Goal: Task Accomplishment & Management: Manage account settings

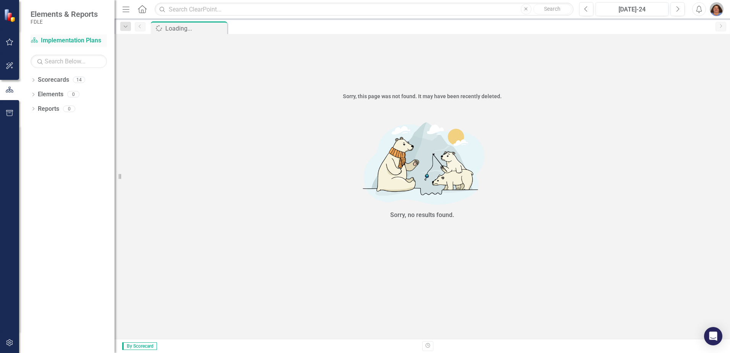
click at [50, 39] on link "Scorecard Implementation Plans" at bounding box center [69, 40] width 76 height 9
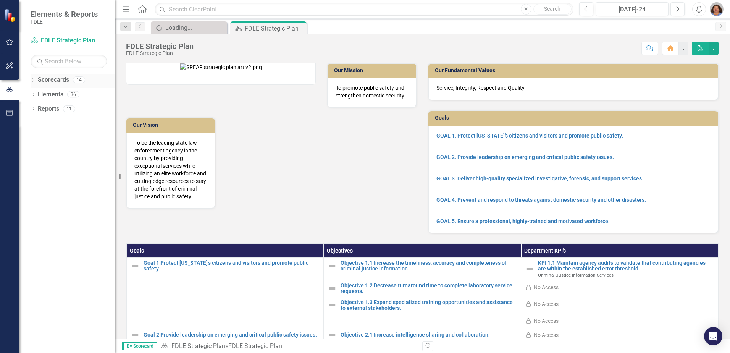
click at [35, 78] on div "Dropdown" at bounding box center [33, 81] width 5 height 6
click at [34, 152] on icon "Dropdown" at bounding box center [33, 153] width 5 height 4
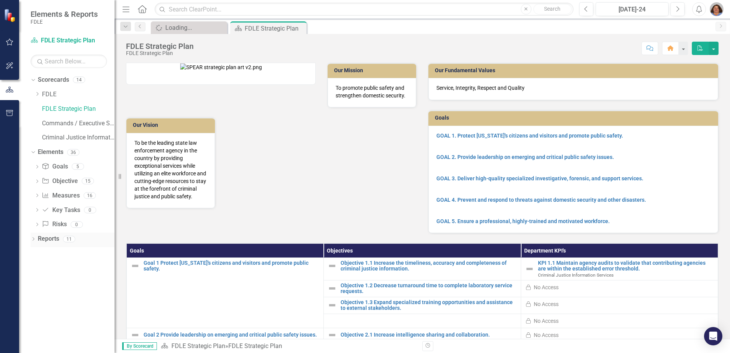
click at [36, 240] on icon "Dropdown" at bounding box center [33, 240] width 5 height 4
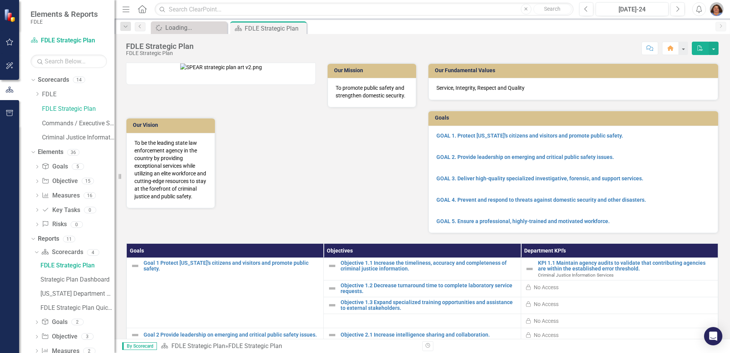
click at [45, 13] on span "Elements & Reports" at bounding box center [64, 14] width 67 height 9
click at [72, 136] on link "Criminal Justice Information Services" at bounding box center [78, 137] width 73 height 9
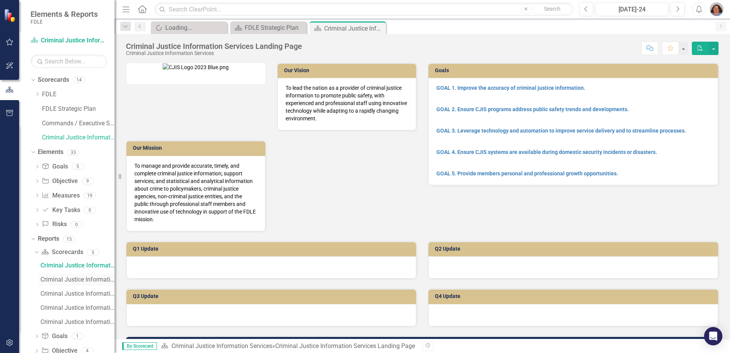
click at [77, 278] on div "Criminal Justice Information Services Landing Updater" at bounding box center [77, 279] width 74 height 7
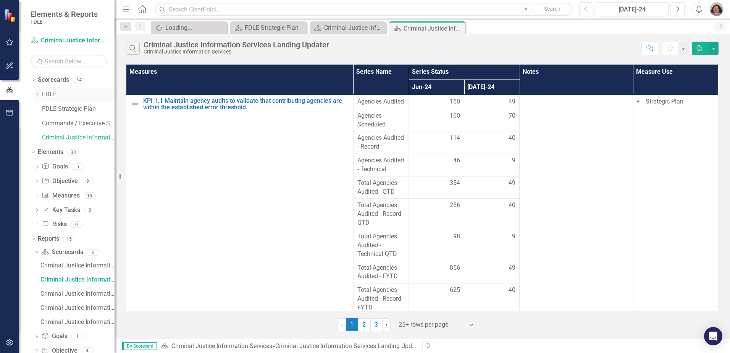
click at [48, 95] on link "FDLE" at bounding box center [78, 94] width 73 height 9
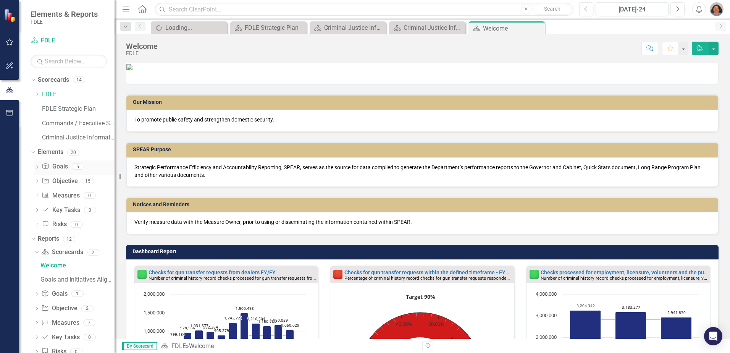
click at [36, 167] on icon "Dropdown" at bounding box center [36, 167] width 5 height 4
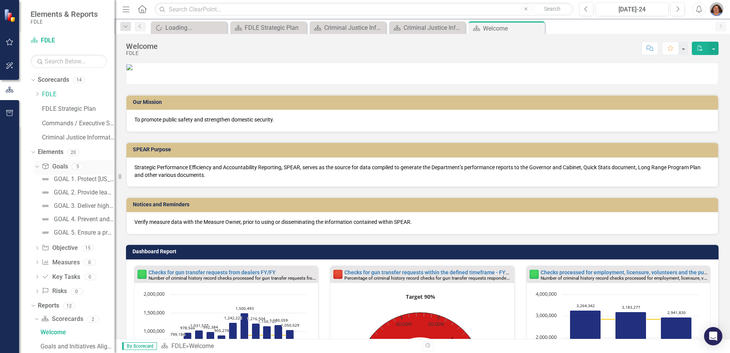
click at [37, 167] on icon "Dropdown" at bounding box center [36, 165] width 4 height 5
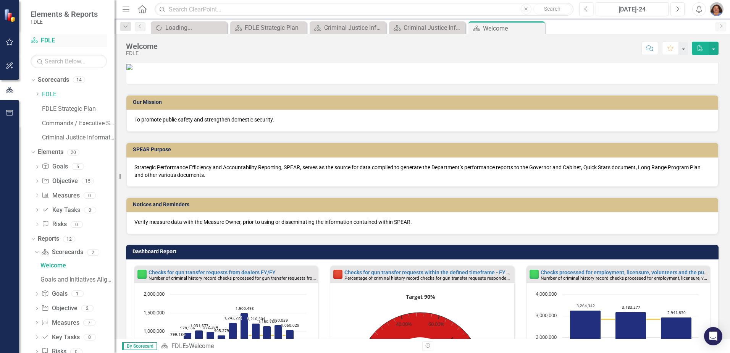
click at [49, 39] on link "Scorecard FDLE" at bounding box center [69, 40] width 76 height 9
click at [195, 26] on div "Loading..." at bounding box center [190, 28] width 50 height 10
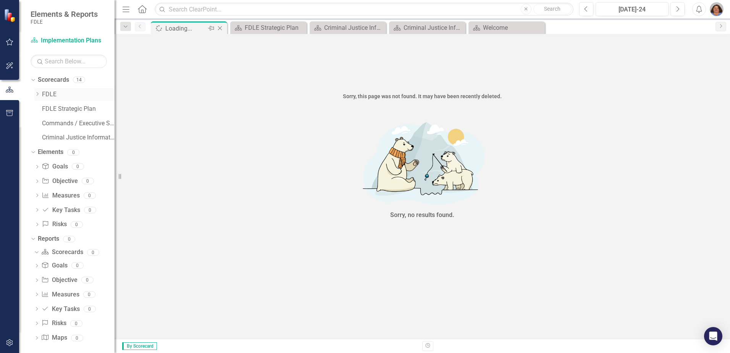
click at [39, 92] on icon "Dropdown" at bounding box center [37, 94] width 6 height 5
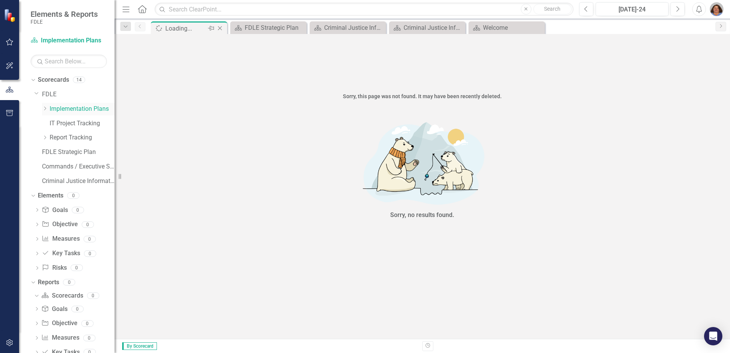
click at [75, 109] on link "Implementation Plans" at bounding box center [82, 109] width 65 height 9
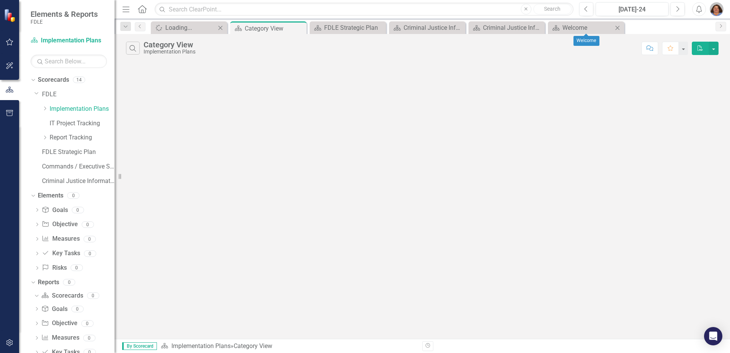
click at [620, 26] on icon "Close" at bounding box center [618, 28] width 8 height 6
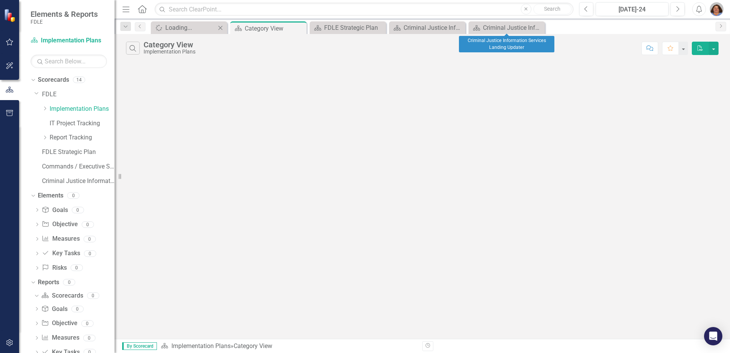
drag, startPoint x: 537, startPoint y: 26, endPoint x: 532, endPoint y: 26, distance: 5.0
click at [0, 0] on icon "Close" at bounding box center [0, 0] width 0 height 0
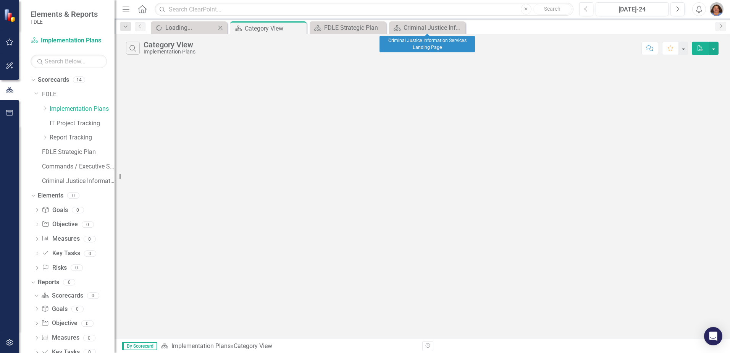
drag, startPoint x: 460, startPoint y: 27, endPoint x: 415, endPoint y: 34, distance: 45.2
click at [0, 0] on icon "Close" at bounding box center [0, 0] width 0 height 0
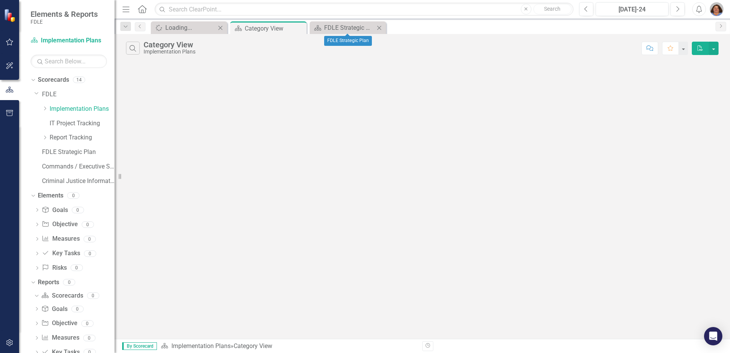
click at [380, 26] on icon "Close" at bounding box center [379, 28] width 8 height 6
click at [44, 107] on icon "Dropdown" at bounding box center [45, 108] width 6 height 5
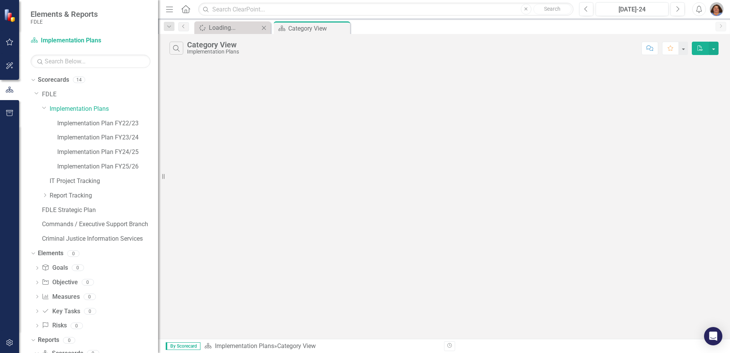
drag, startPoint x: 116, startPoint y: 104, endPoint x: 158, endPoint y: 97, distance: 42.5
click at [158, 97] on div "Resize" at bounding box center [161, 176] width 6 height 353
click at [110, 122] on link "Implementation Plan FY22/23" at bounding box center [107, 123] width 101 height 9
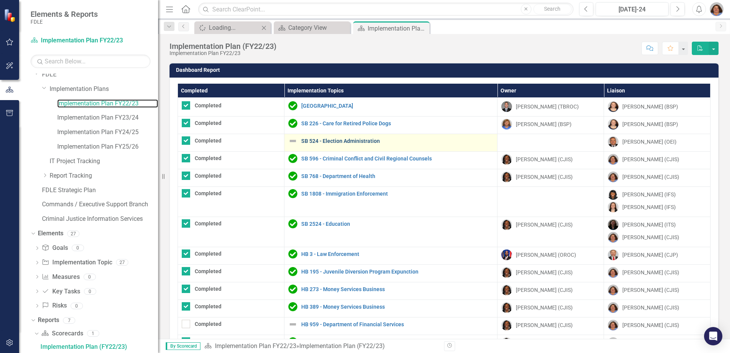
scroll to position [315, 0]
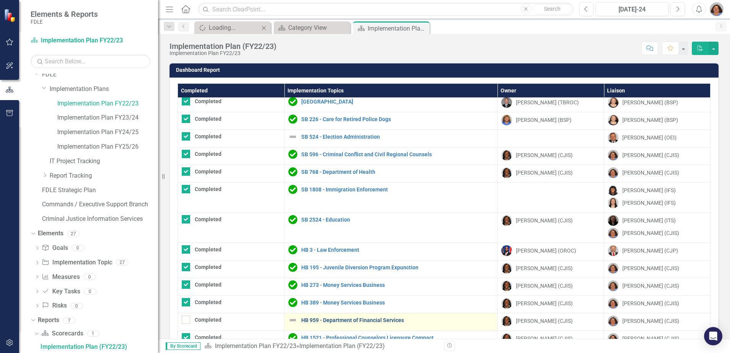
click at [330, 320] on link "HB 959 - Department of Financial Services" at bounding box center [397, 320] width 192 height 6
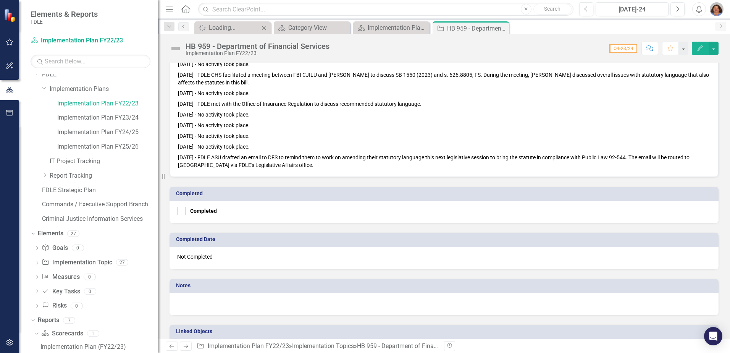
scroll to position [611, 0]
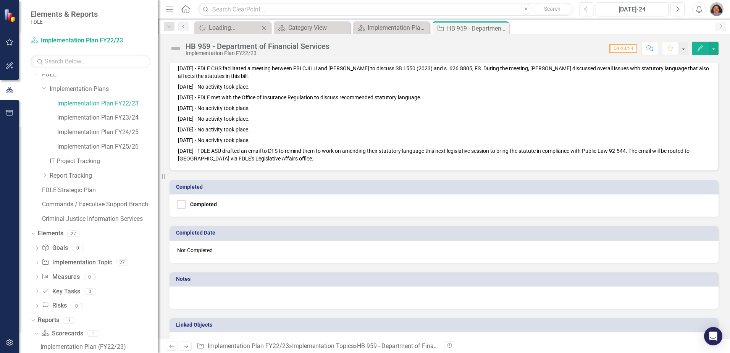
click at [293, 162] on p "[DATE] - FDLE ASU drafted an email to DFS to remind them to work on amending th…" at bounding box center [444, 154] width 532 height 17
click at [284, 162] on p "[DATE] - FDLE ASU drafted an email to DFS to remind them to work on amending th…" at bounding box center [444, 154] width 532 height 17
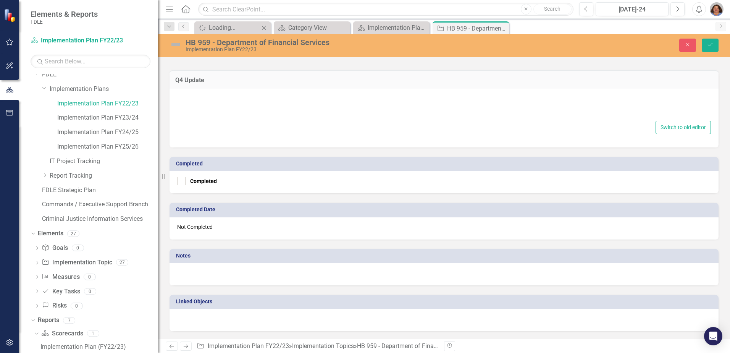
type textarea "<l>Ips 1, 9908 - Dol SIT AMETC adip el seddo ei tempor inci ut lab etdolorema a…"
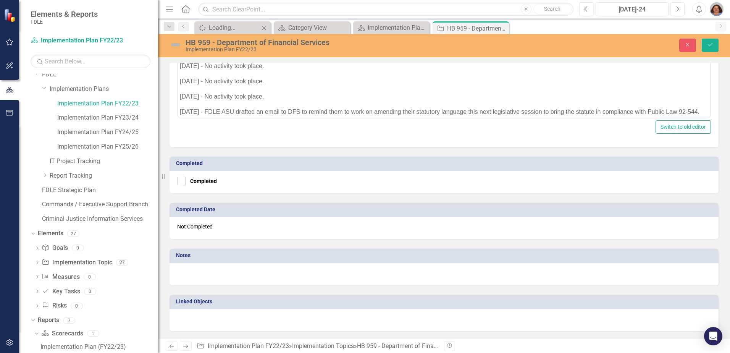
scroll to position [194, 0]
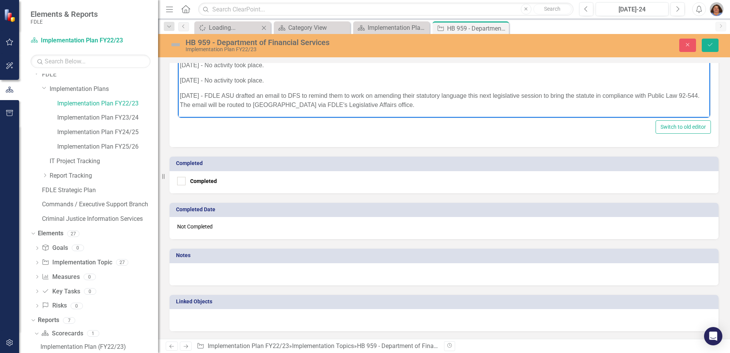
click at [396, 102] on p "[DATE] - FDLE ASU drafted an email to DFS to remind them to work on amending th…" at bounding box center [444, 101] width 529 height 18
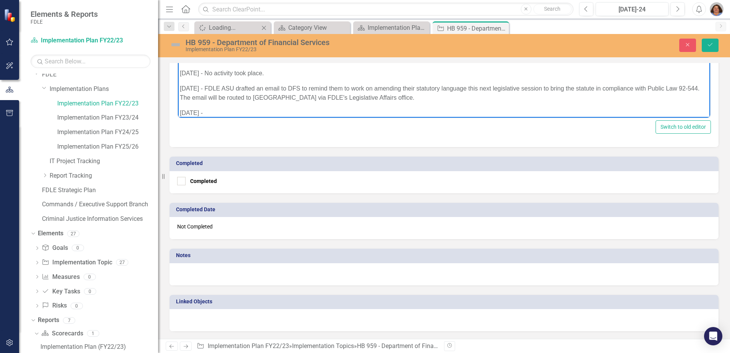
click at [234, 112] on p "[DATE] -" at bounding box center [444, 113] width 529 height 9
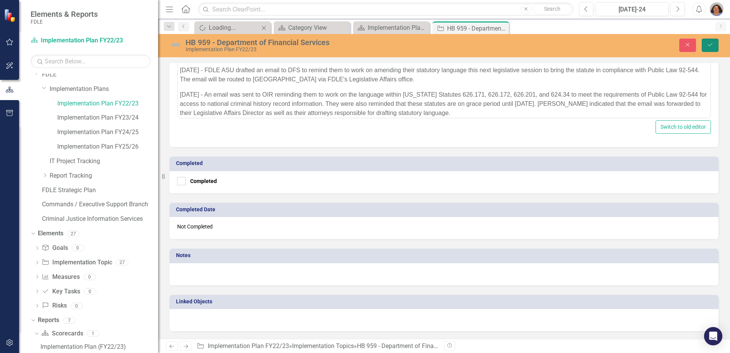
click at [711, 40] on button "Save" at bounding box center [710, 45] width 17 height 13
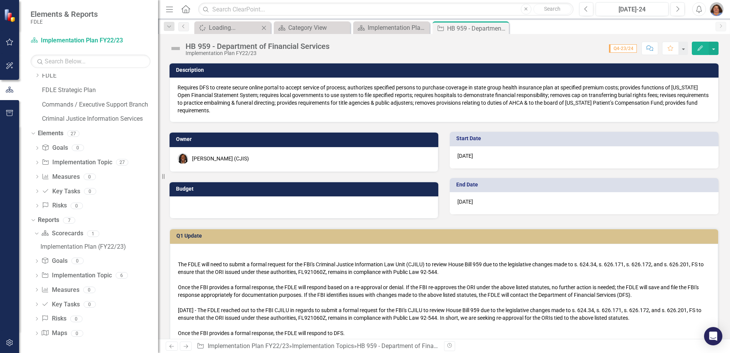
scroll to position [19, 0]
click at [473, 30] on div "HB 959 - Department of Financial Services" at bounding box center [467, 29] width 41 height 10
click at [501, 29] on icon "Close" at bounding box center [502, 28] width 8 height 6
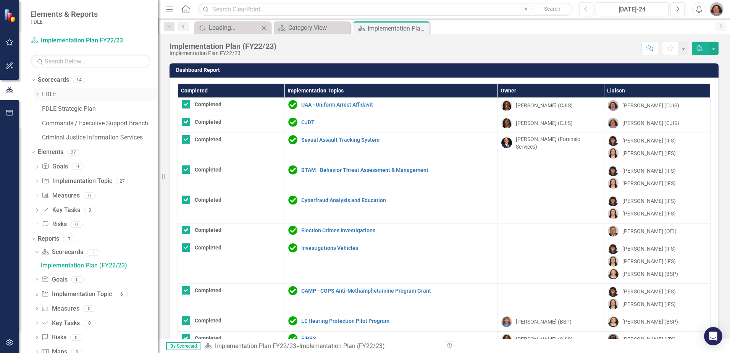
click at [39, 92] on icon "Dropdown" at bounding box center [37, 94] width 6 height 5
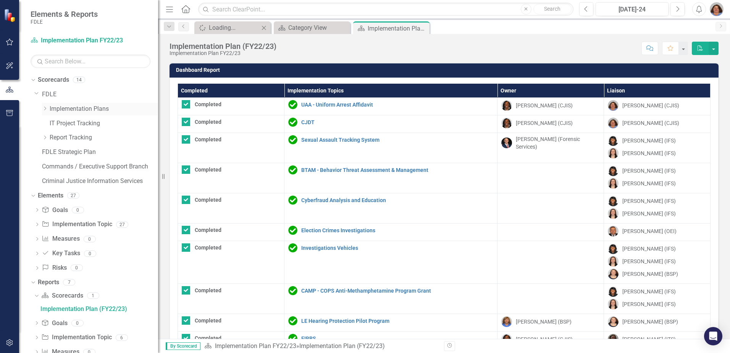
click at [46, 108] on icon "Dropdown" at bounding box center [45, 108] width 6 height 5
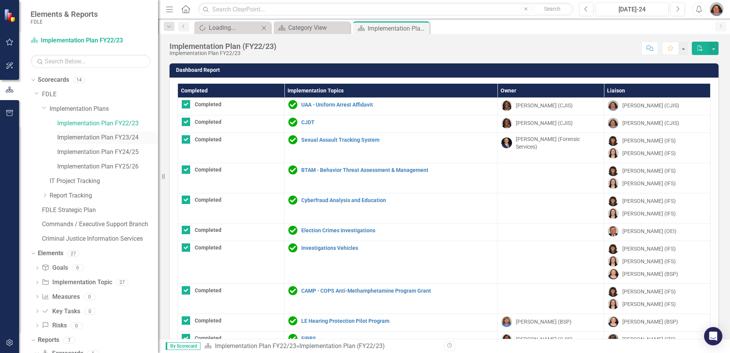
click at [76, 136] on link "Implementation Plan FY23/24" at bounding box center [107, 137] width 101 height 9
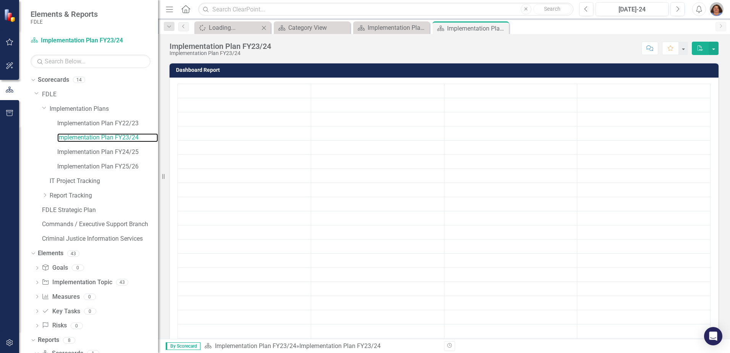
scroll to position [20, 0]
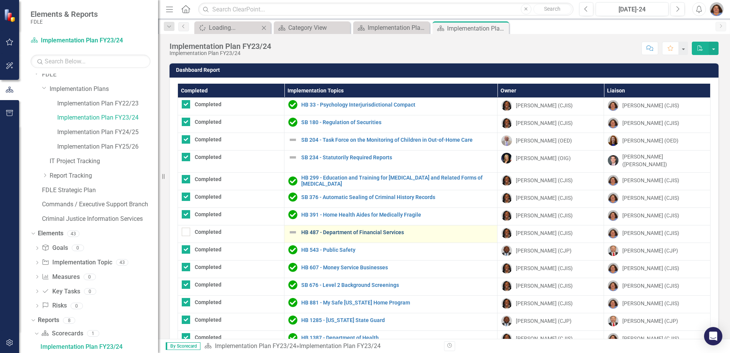
click at [381, 230] on link "HB 487 - Department of Financial Services" at bounding box center [397, 233] width 192 height 6
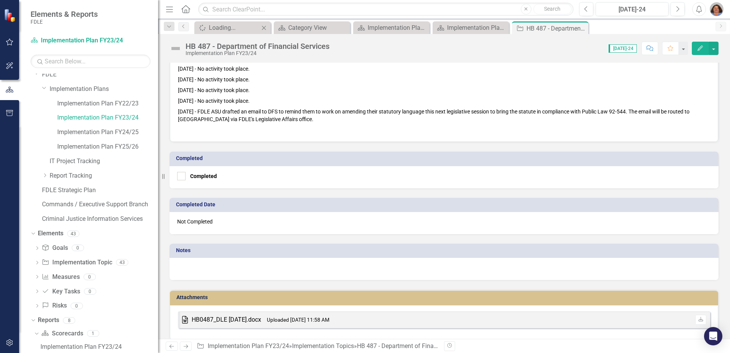
scroll to position [535, 0]
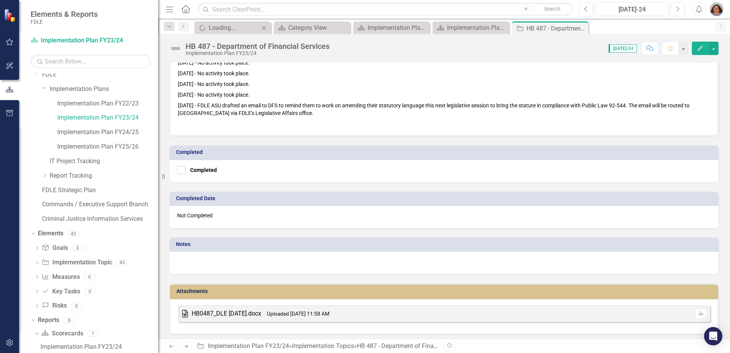
click at [288, 118] on p "[DATE] - FDLE ASU drafted an email to DFS to remind them to work on amending th…" at bounding box center [444, 109] width 532 height 18
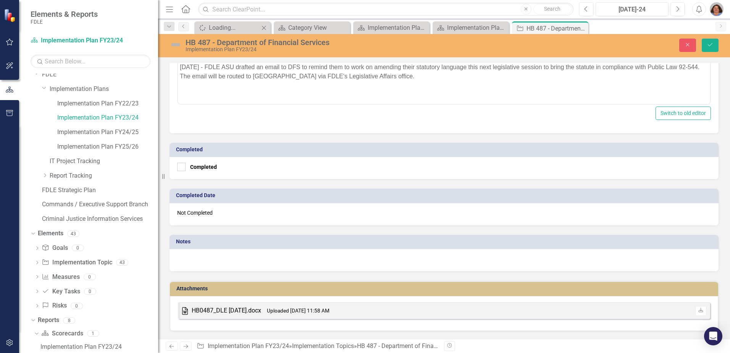
scroll to position [155, 0]
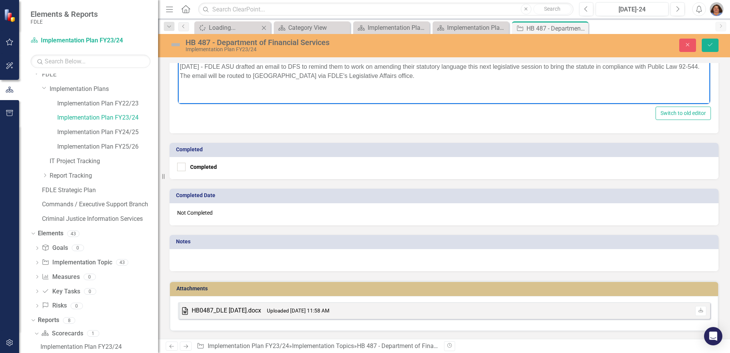
drag, startPoint x: 225, startPoint y: 95, endPoint x: 218, endPoint y: 94, distance: 7.3
click at [222, 95] on p "Rich Text Area. Press ALT-0 for help." at bounding box center [444, 91] width 529 height 9
paste body "Rich Text Area. Press ALT-0 for help."
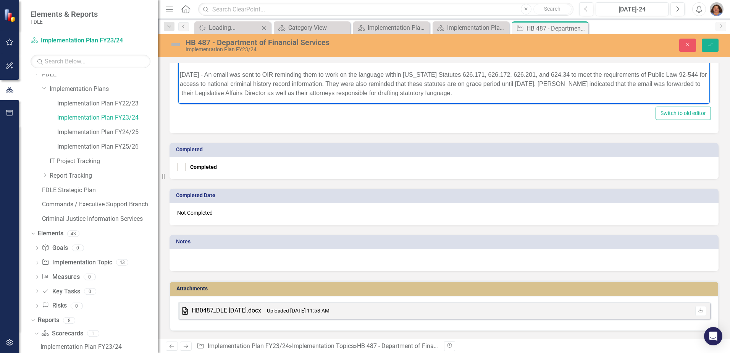
scroll to position [173, 0]
drag, startPoint x: 708, startPoint y: 43, endPoint x: 595, endPoint y: 60, distance: 114.7
click at [708, 42] on icon "Save" at bounding box center [710, 44] width 7 height 5
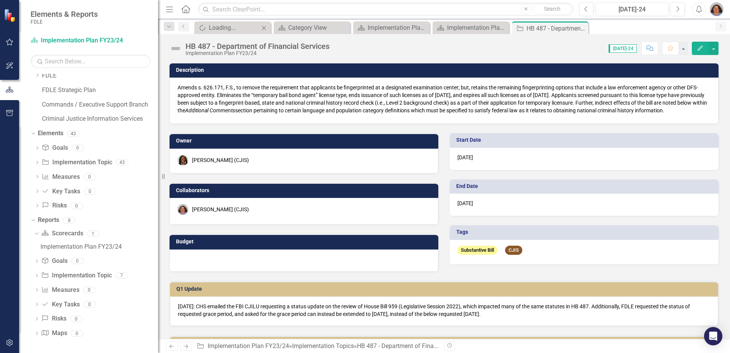
scroll to position [19, 0]
click at [582, 26] on icon "Close" at bounding box center [581, 28] width 8 height 6
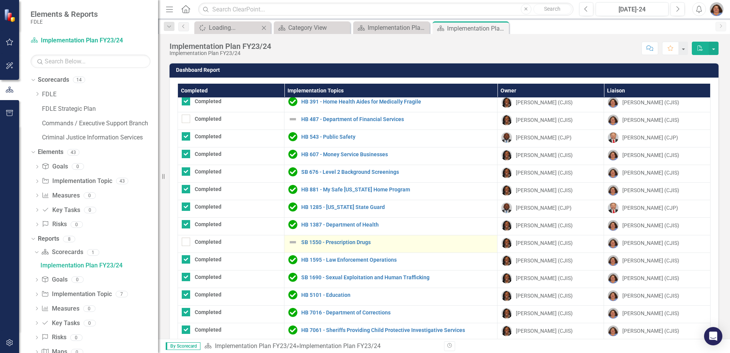
scroll to position [115, 0]
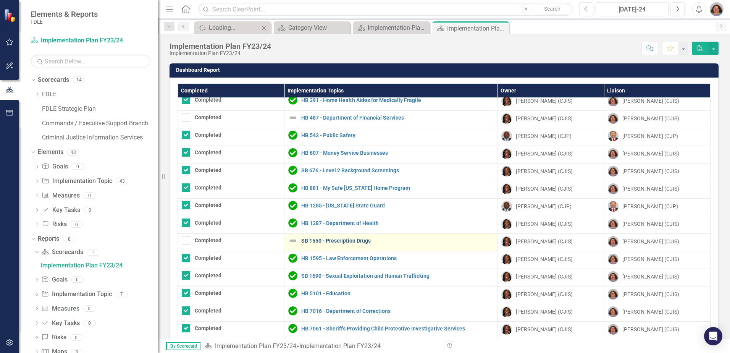
click at [331, 238] on link "SB 1550 - Prescription Drugs" at bounding box center [397, 241] width 192 height 6
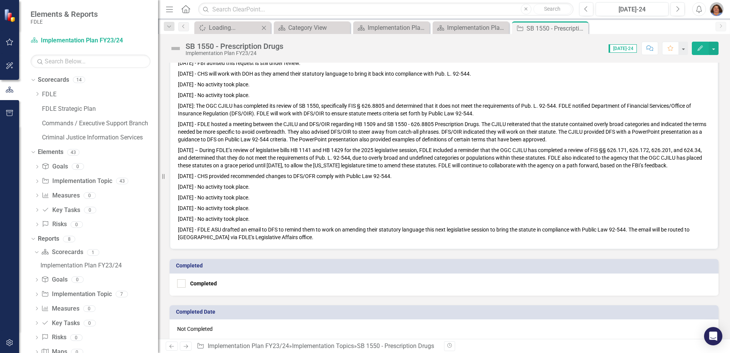
scroll to position [420, 0]
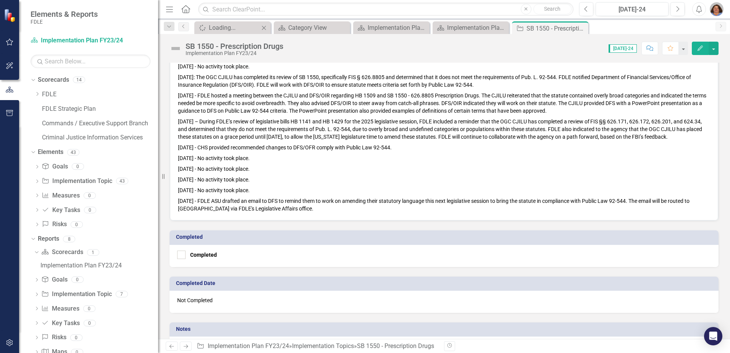
click at [283, 212] on p "[DATE] - FDLE ASU drafted an email to DFS to remind them to work on amending th…" at bounding box center [444, 204] width 532 height 17
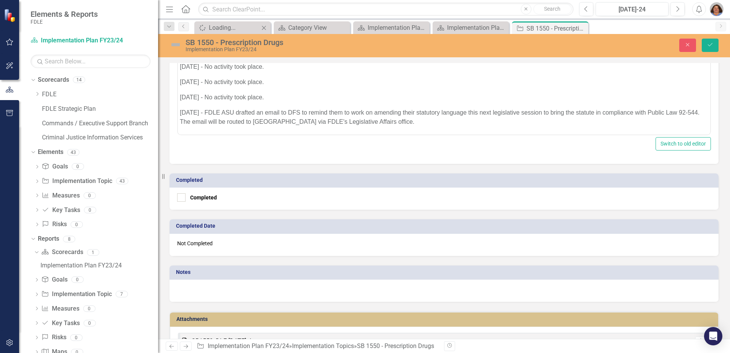
scroll to position [497, 0]
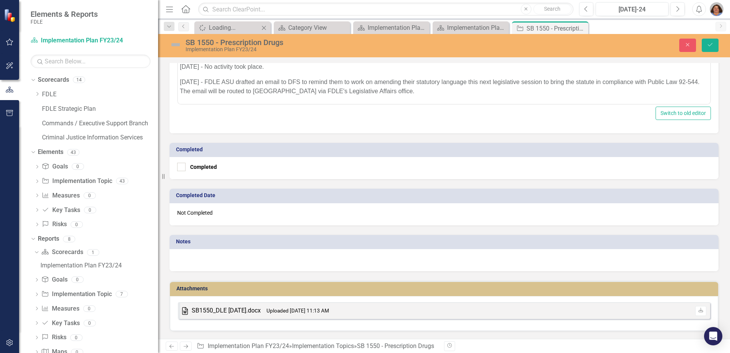
click at [388, 92] on p "[DATE] - FDLE ASU drafted an email to DFS to remind them to work on amending th…" at bounding box center [444, 87] width 529 height 18
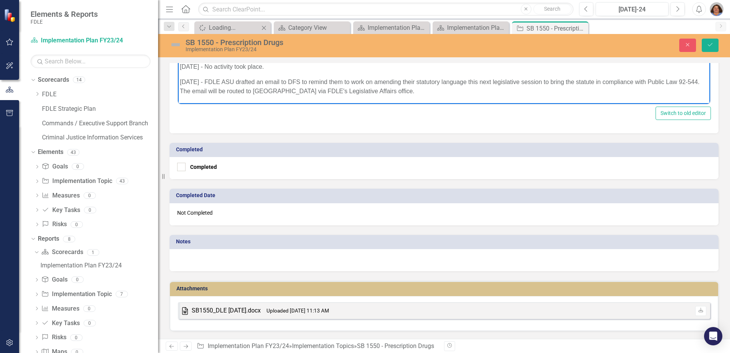
scroll to position [159, 0]
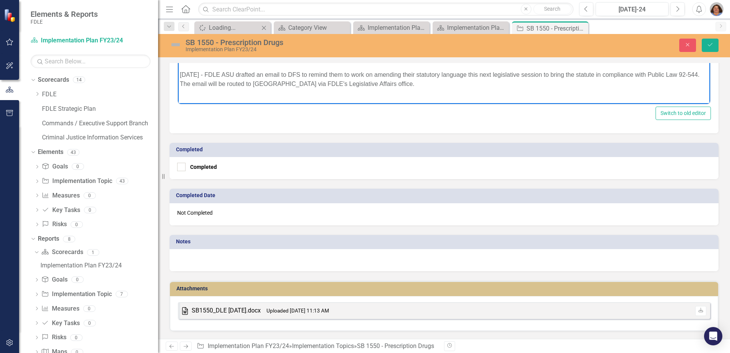
paste body "Rich Text Area. Press ALT-0 for help."
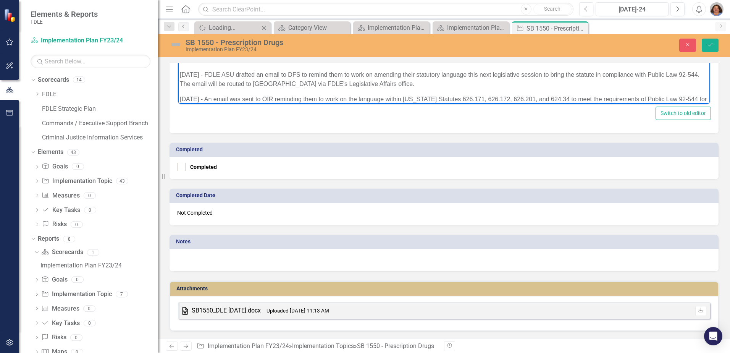
scroll to position [176, 0]
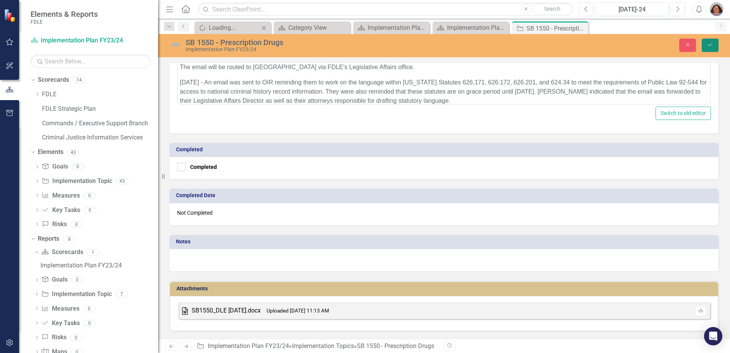
click at [713, 42] on icon "Save" at bounding box center [710, 44] width 7 height 5
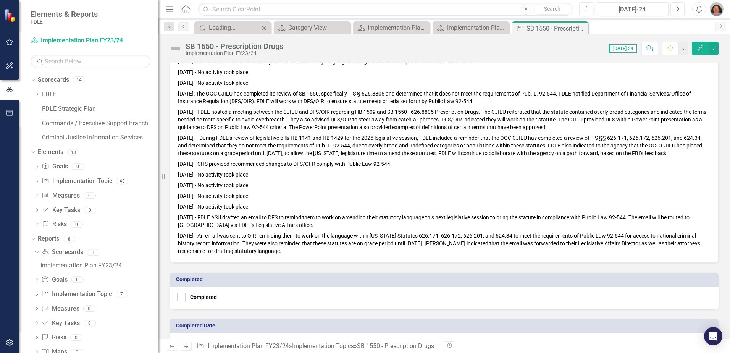
scroll to position [420, 0]
